Goal: Information Seeking & Learning: Understand process/instructions

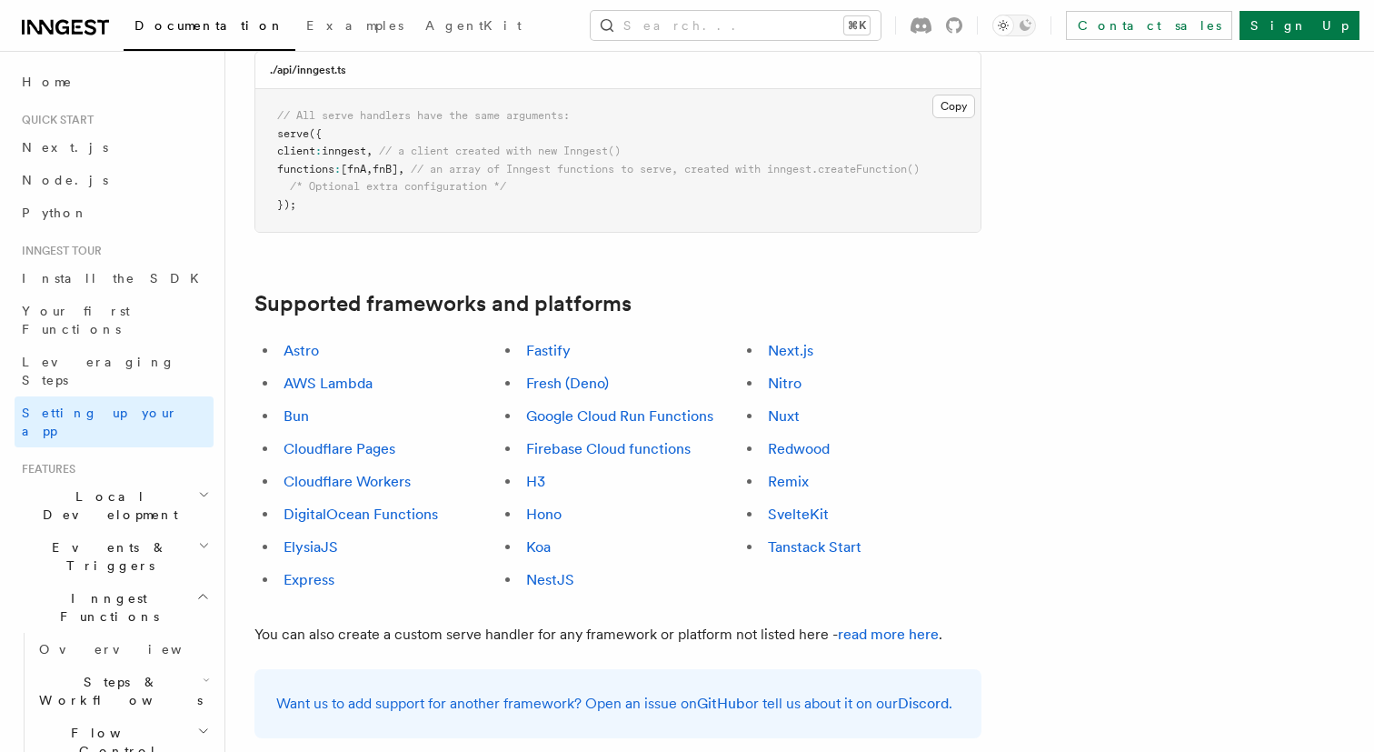
scroll to position [950, 0]
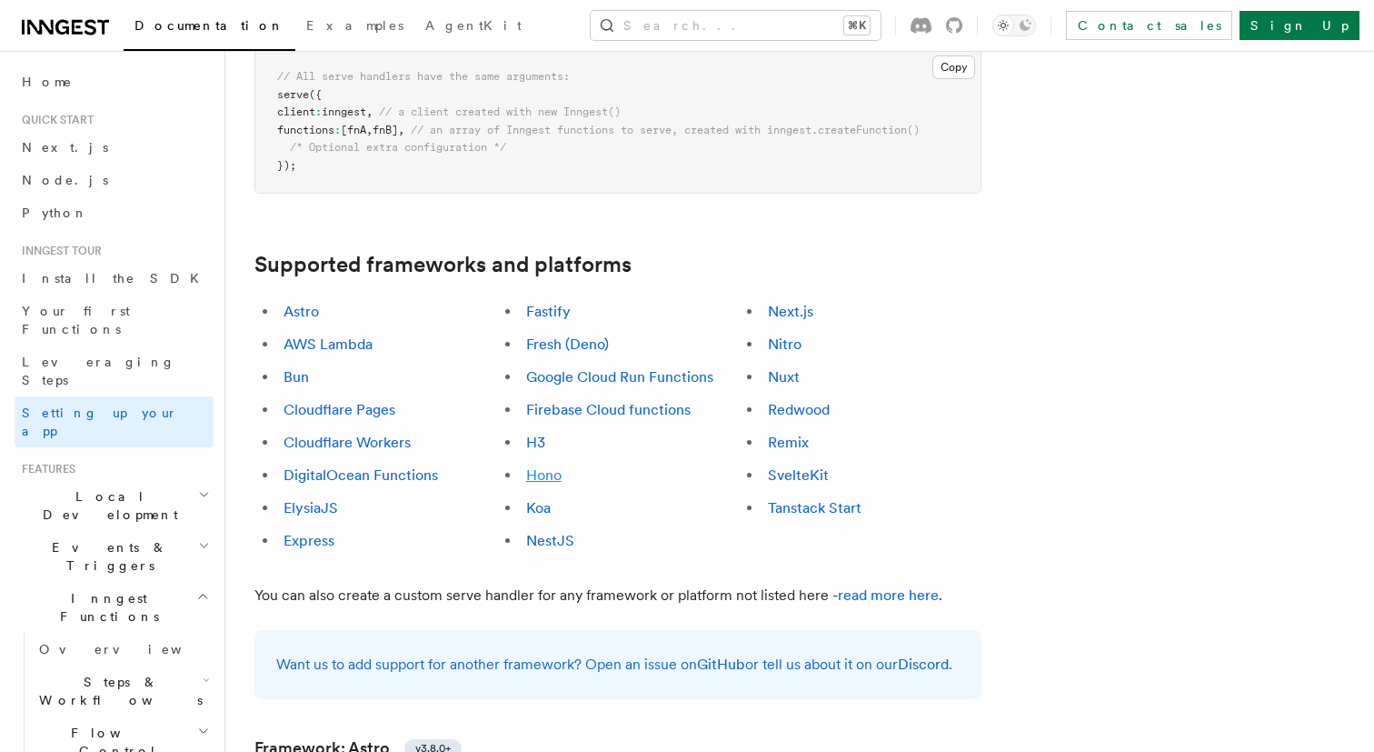
click at [547, 466] on link "Hono" at bounding box center [543, 474] width 35 height 17
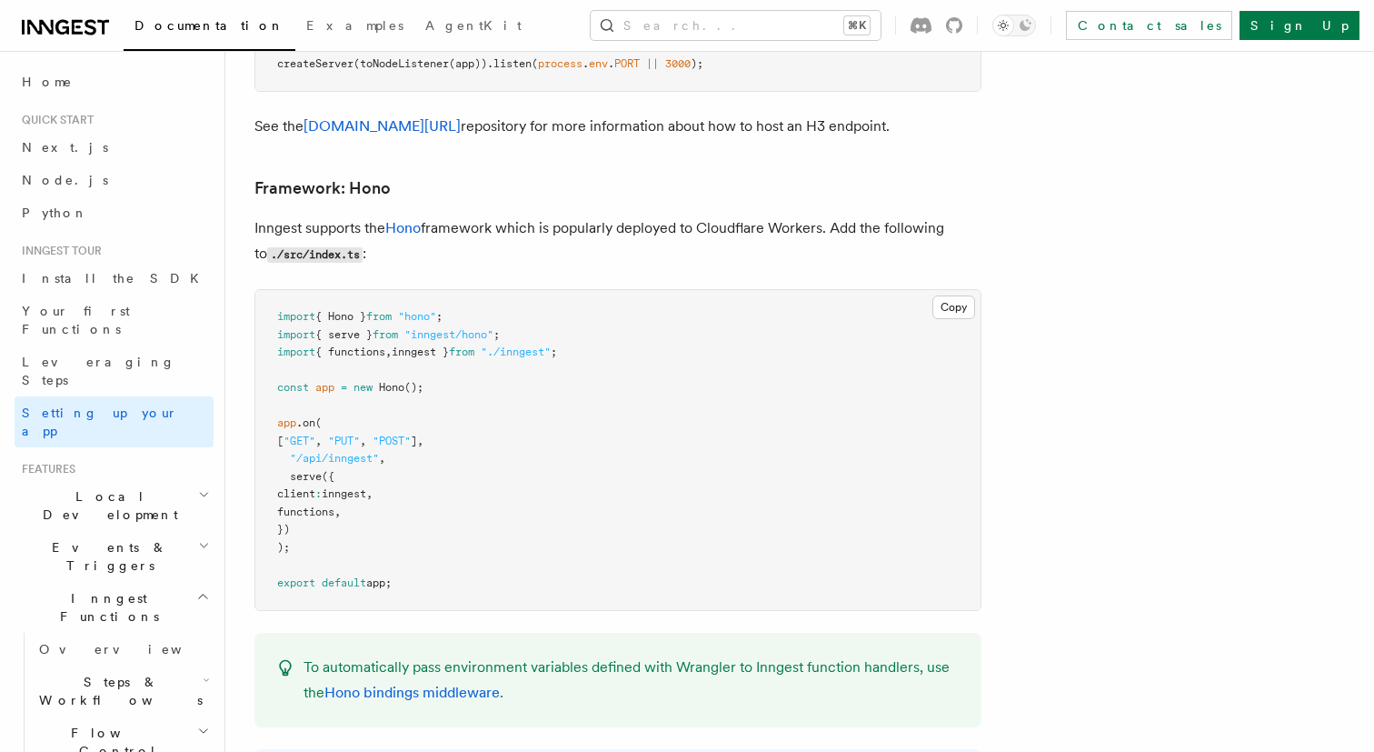
scroll to position [9559, 0]
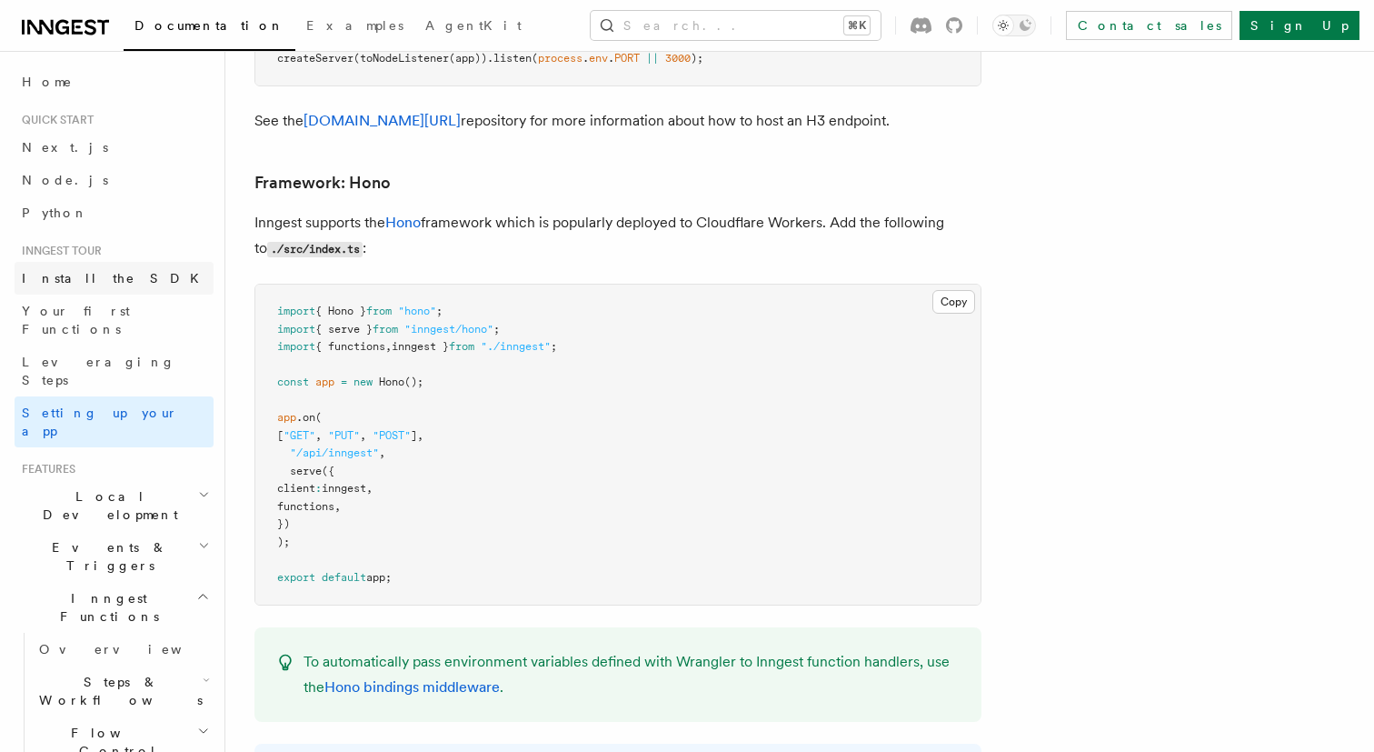
click at [108, 284] on link "Install the SDK" at bounding box center [114, 278] width 199 height 33
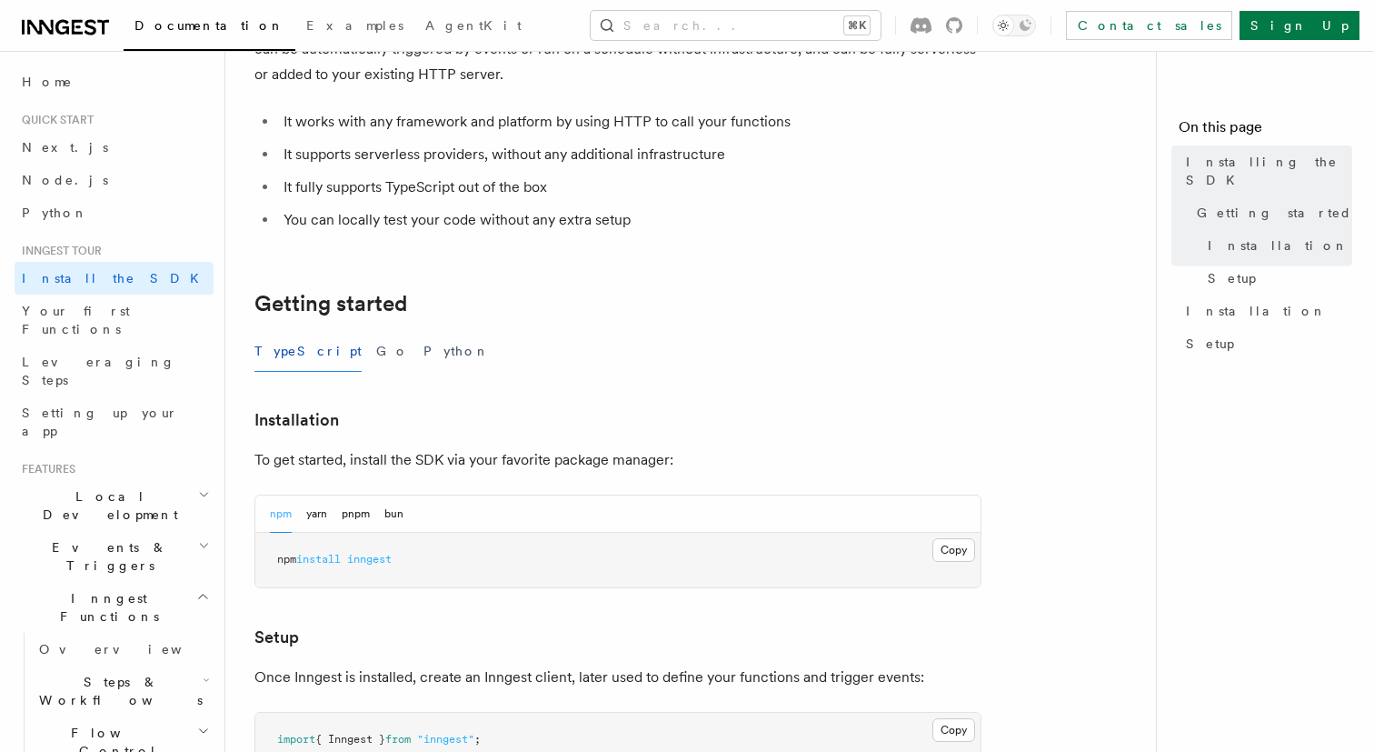
scroll to position [221, 0]
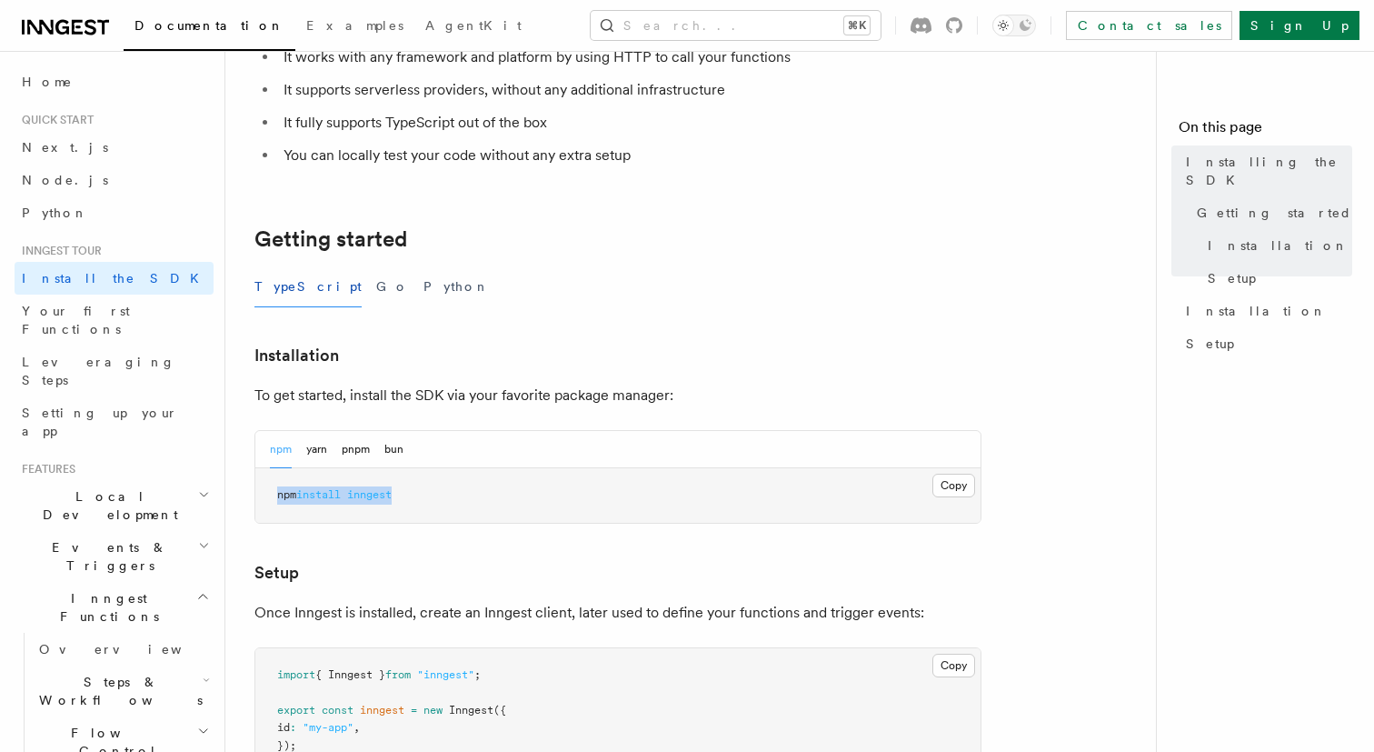
drag, startPoint x: 421, startPoint y: 504, endPoint x: 273, endPoint y: 497, distance: 148.3
click at [273, 497] on pre "npm install inngest" at bounding box center [617, 495] width 725 height 55
copy span "npm install inngest"
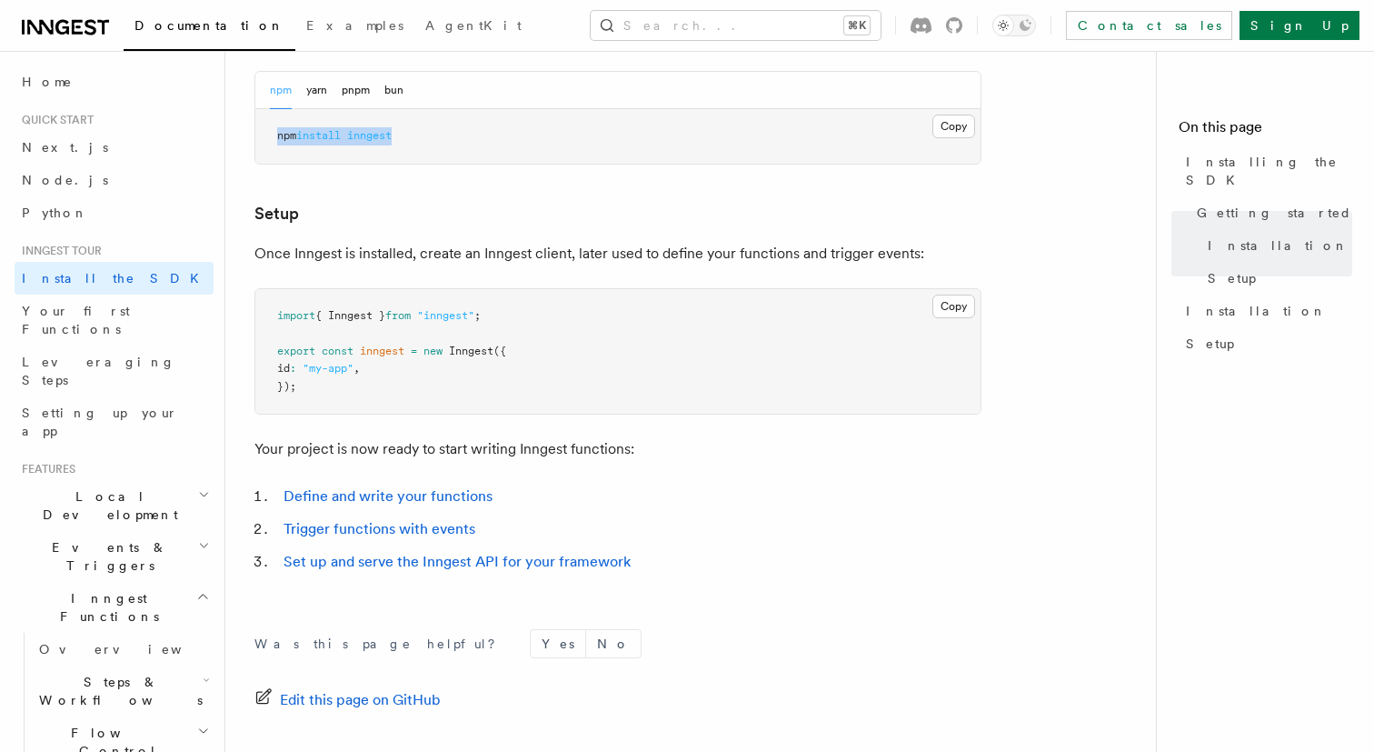
scroll to position [581, 0]
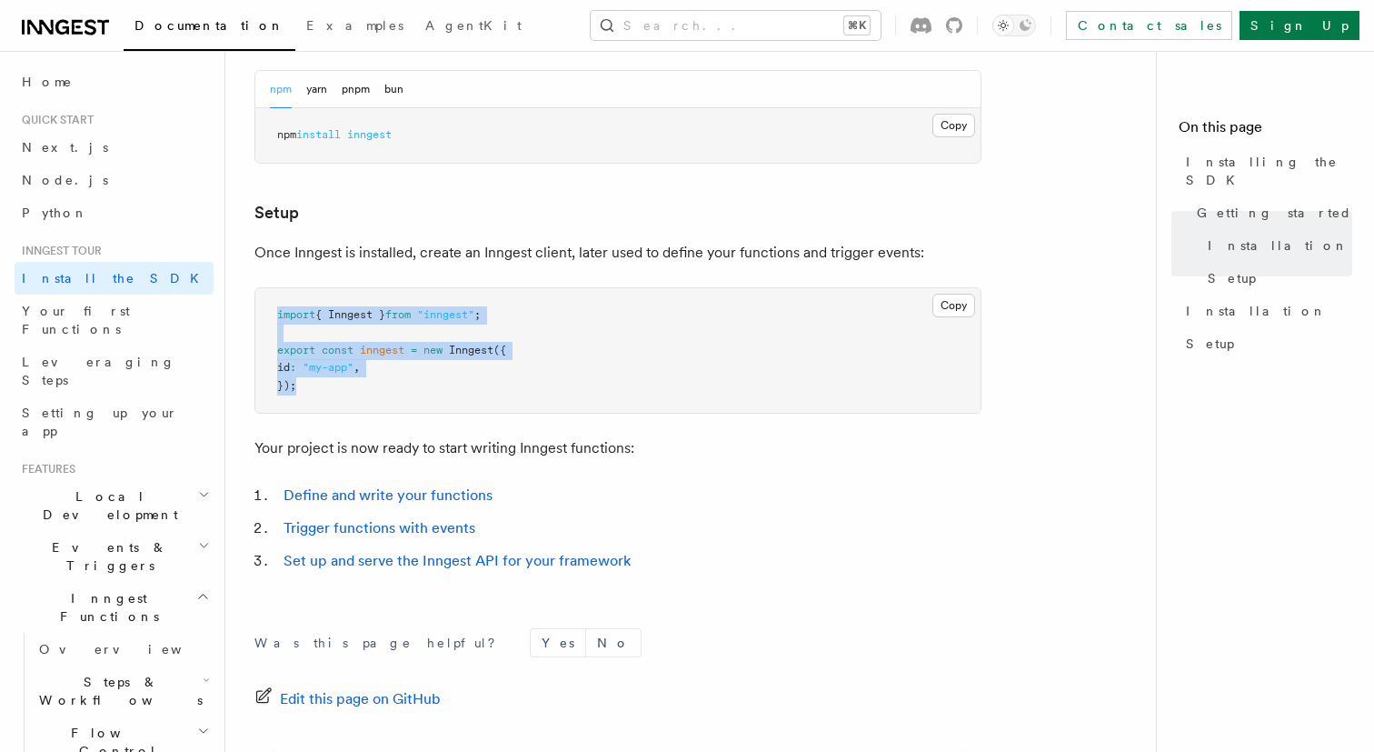
drag, startPoint x: 301, startPoint y: 388, endPoint x: 269, endPoint y: 320, distance: 75.2
click at [269, 320] on pre "import { Inngest } from "inngest" ; export const inngest = new Inngest ({ id : …" at bounding box center [617, 350] width 725 height 125
copy code "import { Inngest } from "inngest" ; export const inngest = new Inngest ({ id : …"
click at [125, 314] on span "Your first Functions" at bounding box center [76, 320] width 108 height 33
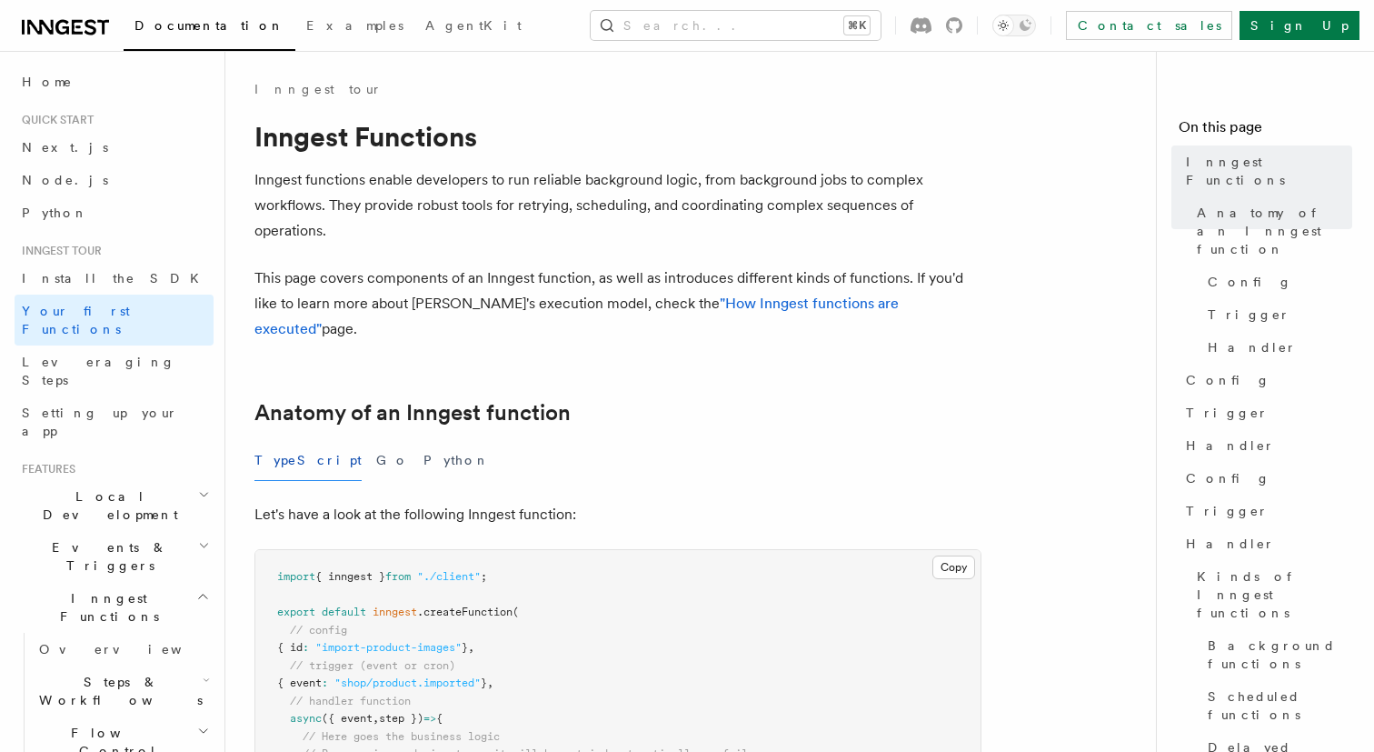
scroll to position [581, 0]
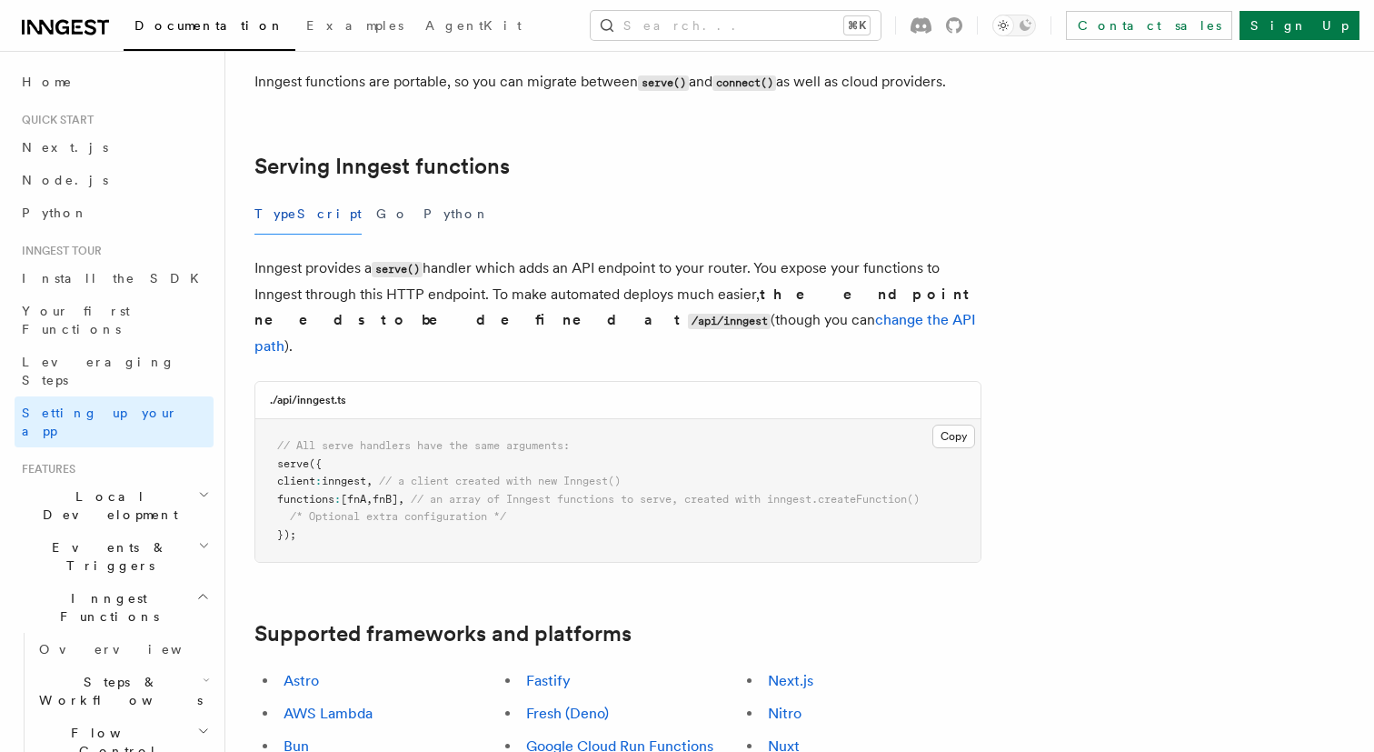
scroll to position [9559, 0]
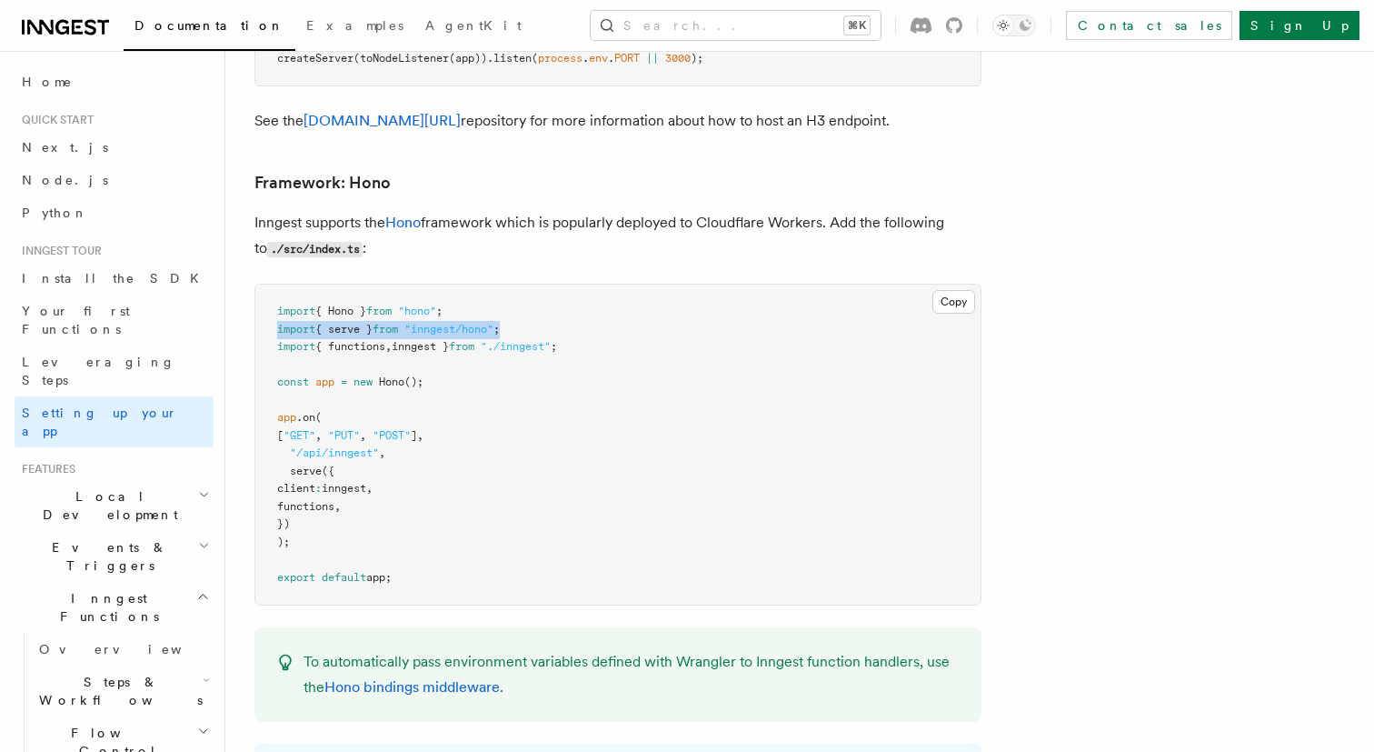
drag, startPoint x: 538, startPoint y: 252, endPoint x: 270, endPoint y: 249, distance: 268.1
click at [270, 284] on pre "import { Hono } from "hono" ; import { serve } from "inngest/hono" ; import { f…" at bounding box center [617, 444] width 725 height 320
copy span "import { serve } from "inngest/hono" ;"
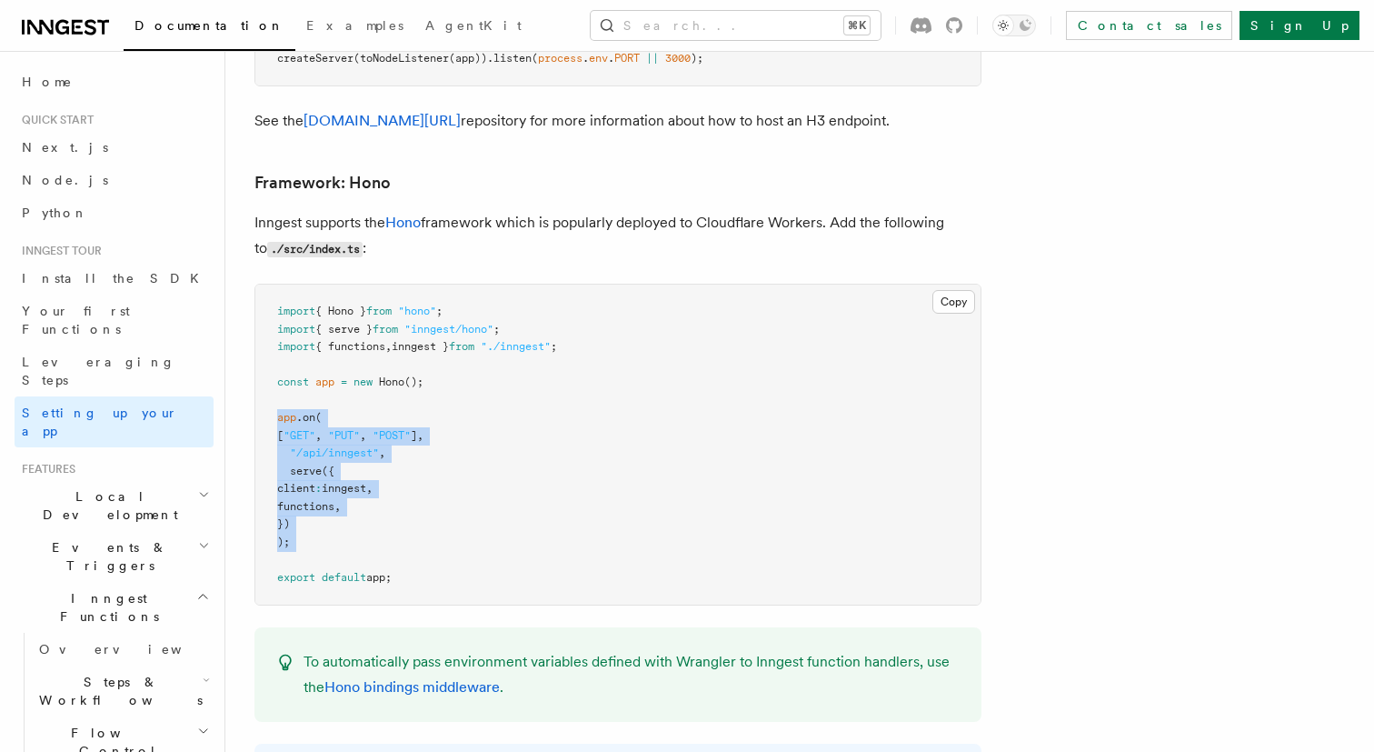
drag, startPoint x: 294, startPoint y: 469, endPoint x: 264, endPoint y: 336, distance: 136.2
click at [264, 336] on pre "import { Hono } from "hono" ; import { serve } from "inngest/hono" ; import { f…" at bounding box center [617, 444] width 725 height 320
copy code "app .on ( [ "GET" , "PUT" , "POST" ] , "/api/inngest" , serve ({ client : innge…"
click at [775, 38] on button "Search... ⌘K" at bounding box center [736, 25] width 290 height 29
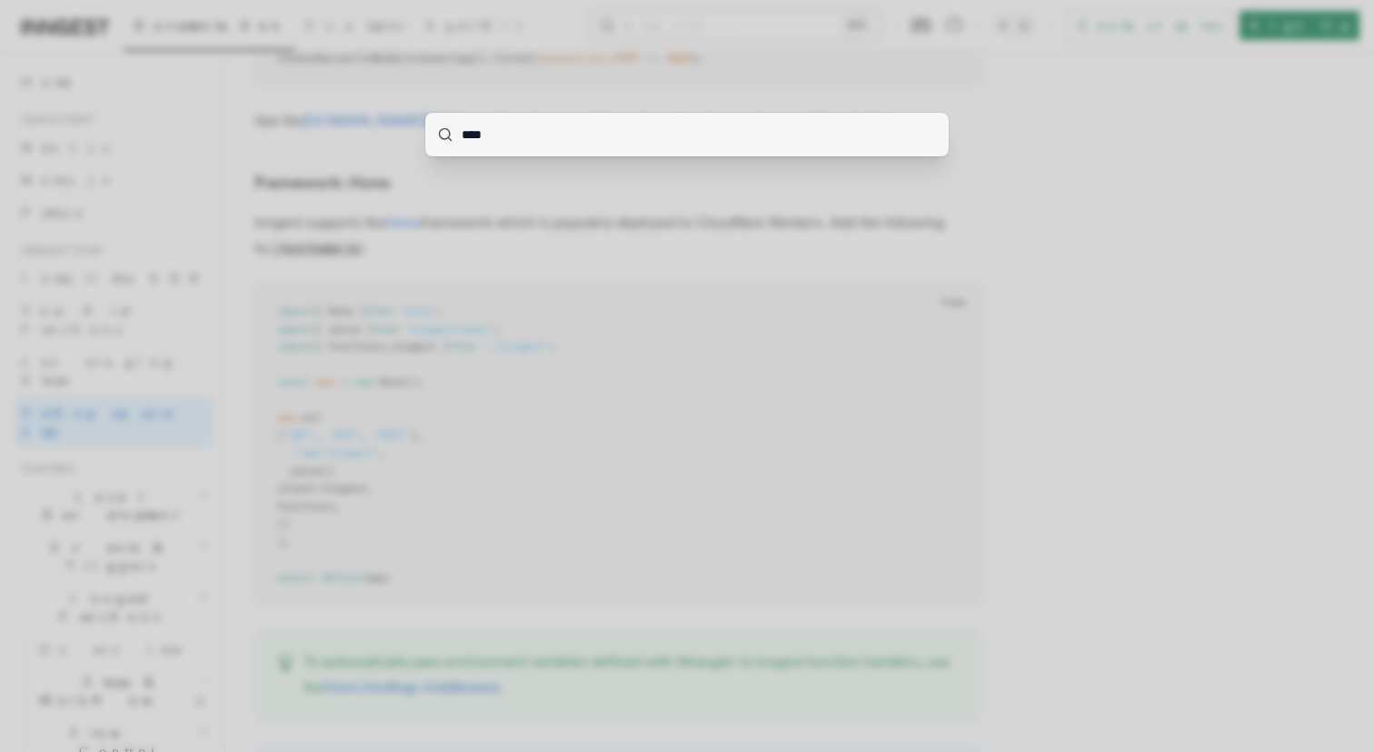
type input "*****"
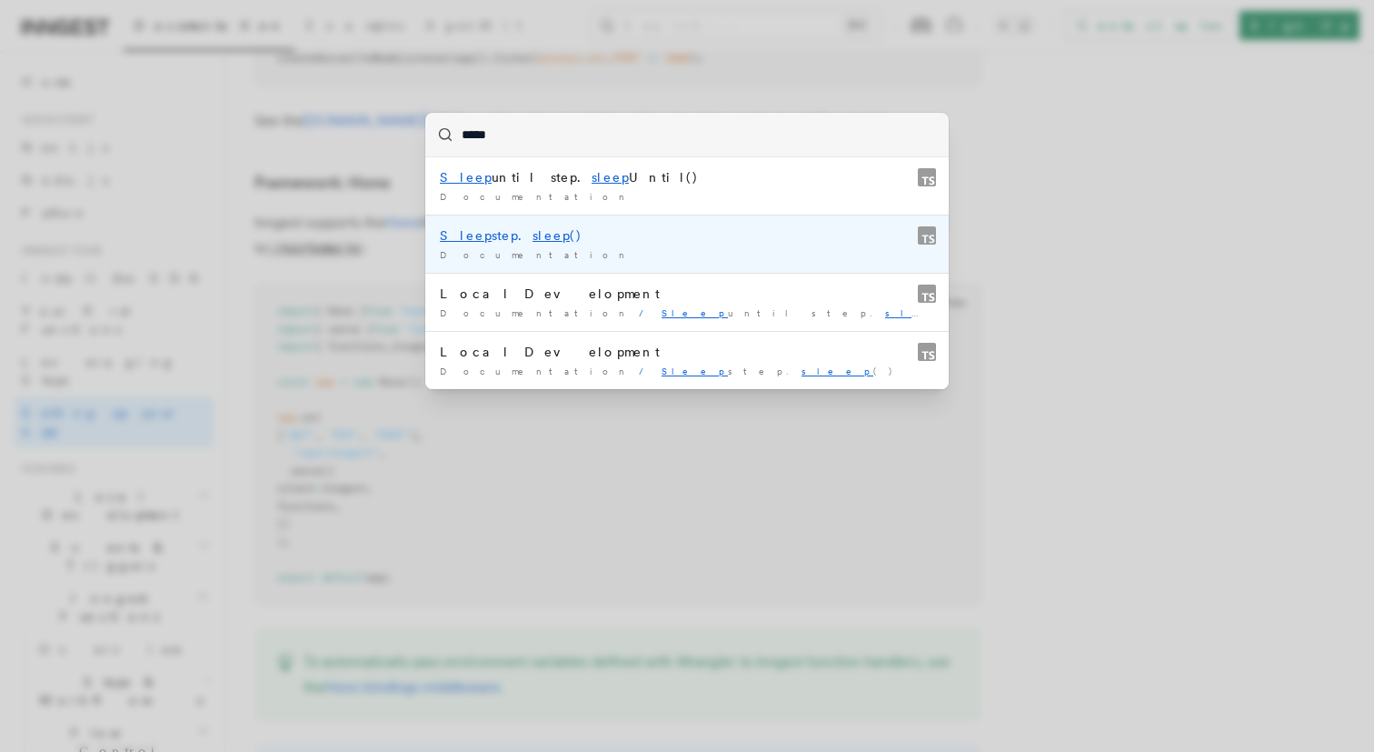
click at [613, 248] on div "Documentation /" at bounding box center [687, 255] width 494 height 14
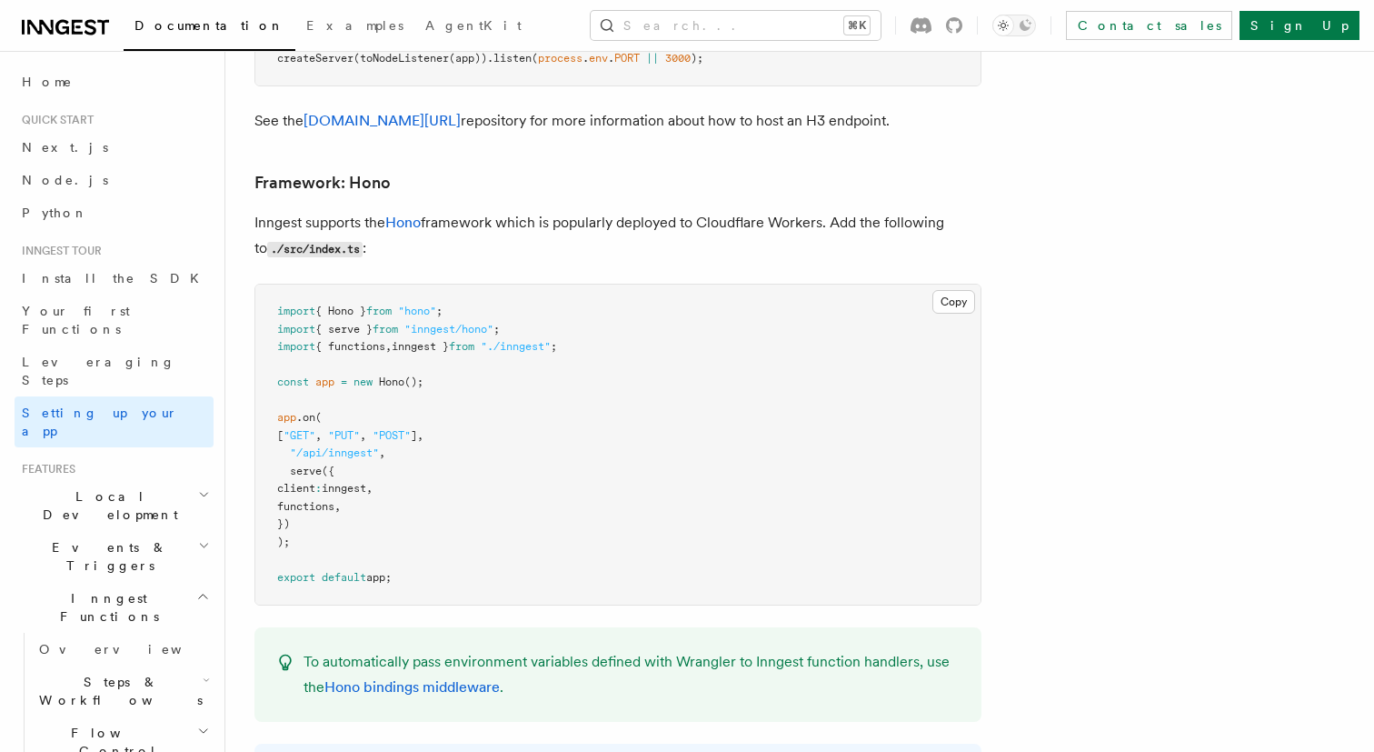
click at [766, 44] on div "Documentation Examples AgentKit Search... ⌘K Contact sales Sign Up" at bounding box center [687, 25] width 1374 height 51
click at [733, 28] on button "Search... ⌘K" at bounding box center [736, 25] width 290 height 29
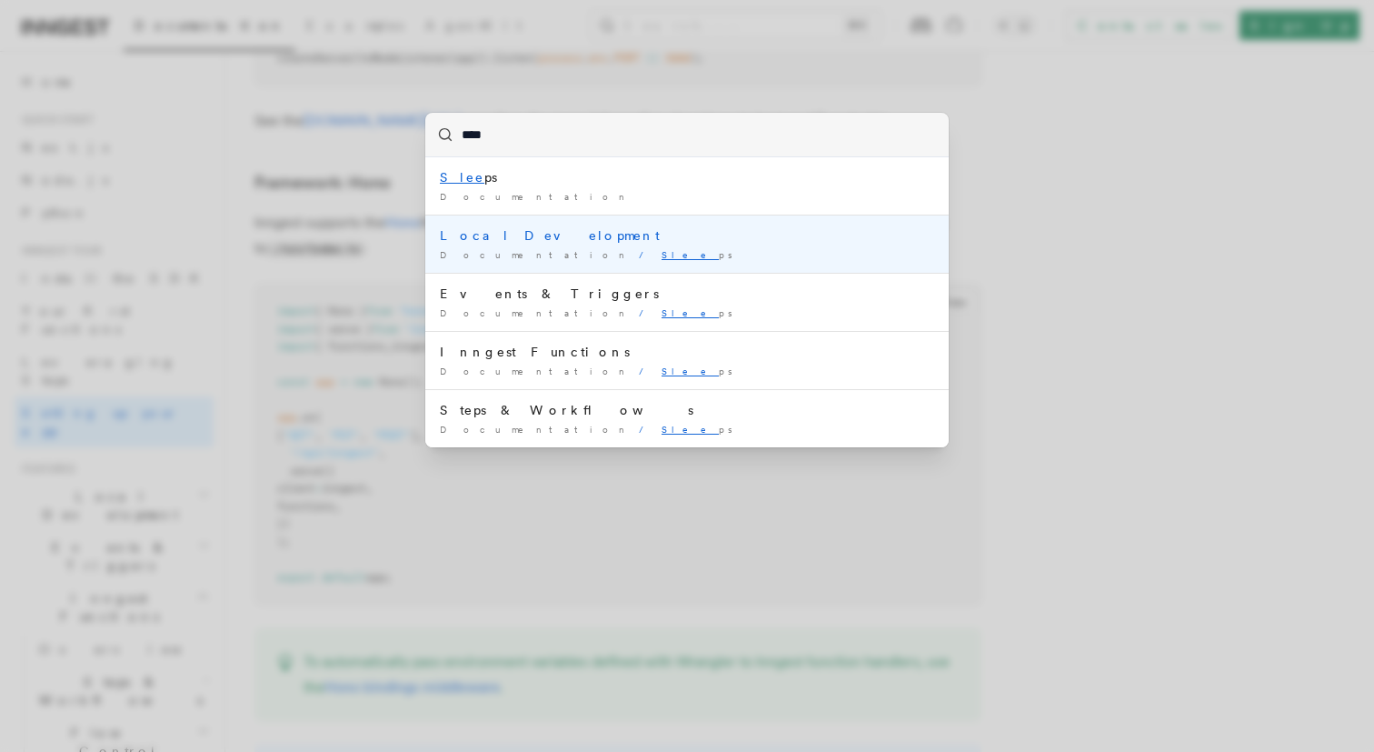
type input "****"
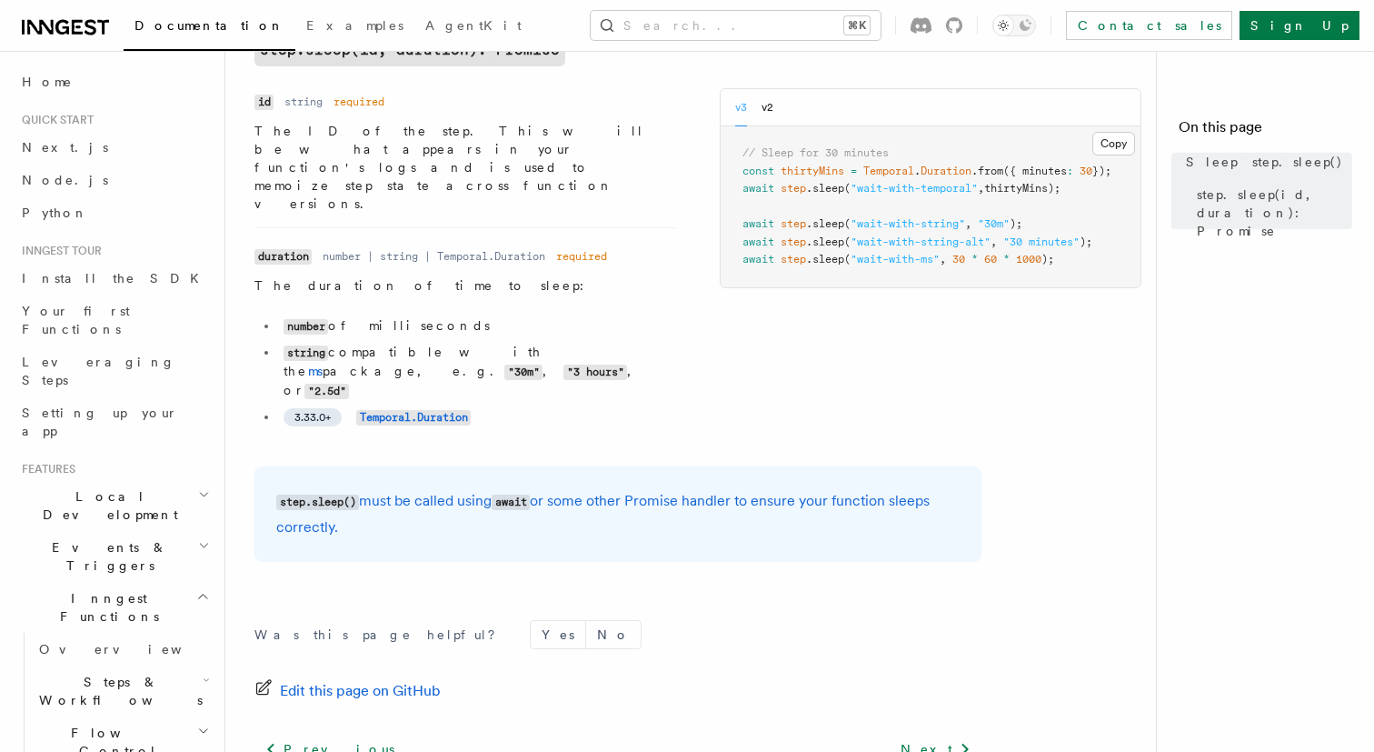
scroll to position [143, 0]
